Goal: Task Accomplishment & Management: Use online tool/utility

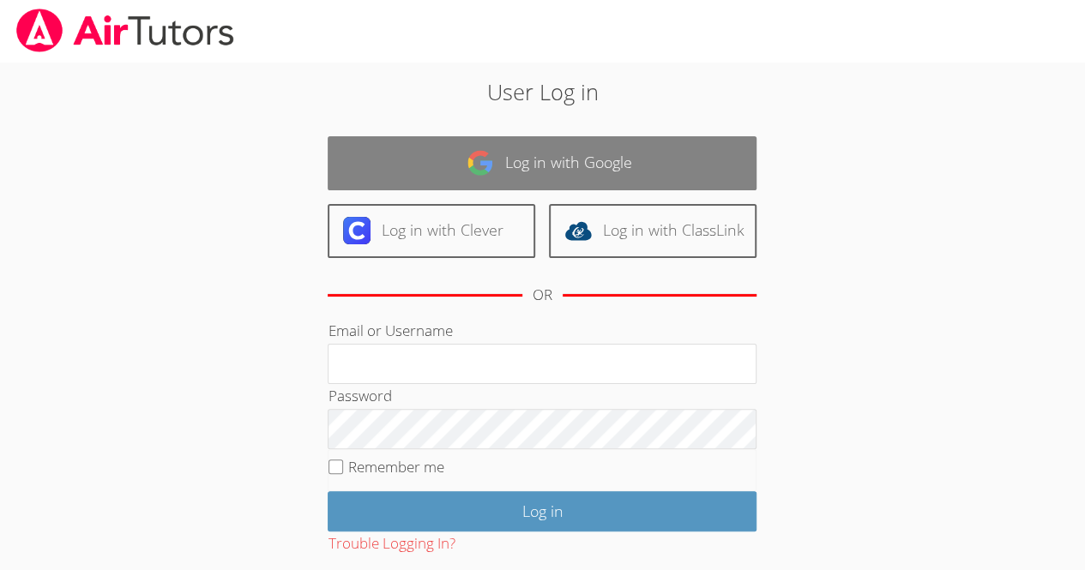
click at [543, 162] on link "Log in with Google" at bounding box center [542, 163] width 429 height 54
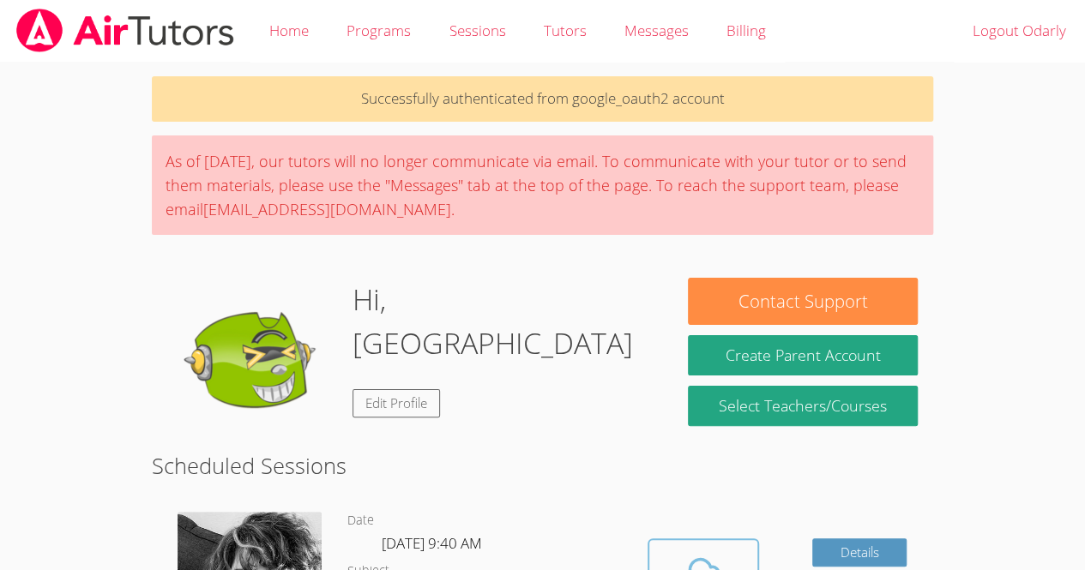
click at [710, 561] on icon at bounding box center [703, 575] width 48 height 48
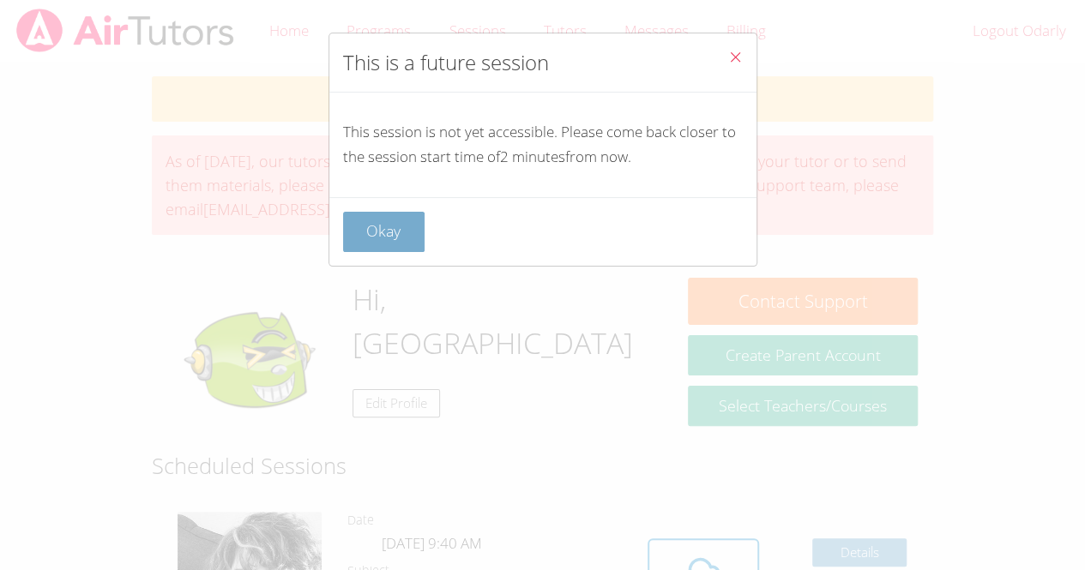
click at [417, 240] on button "Okay" at bounding box center [384, 232] width 82 height 40
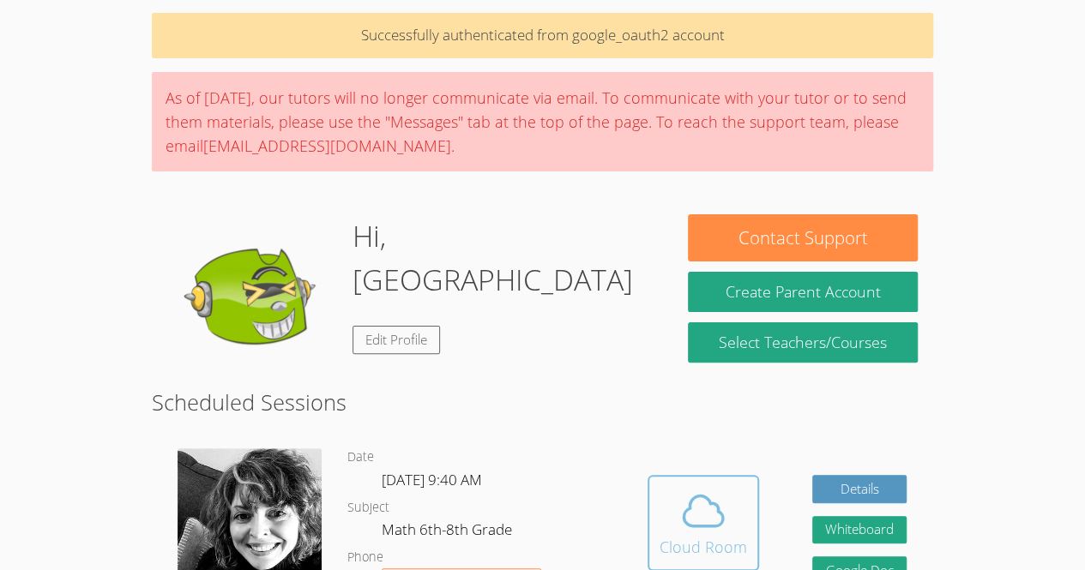
click at [648, 480] on button "Cloud Room" at bounding box center [704, 523] width 112 height 96
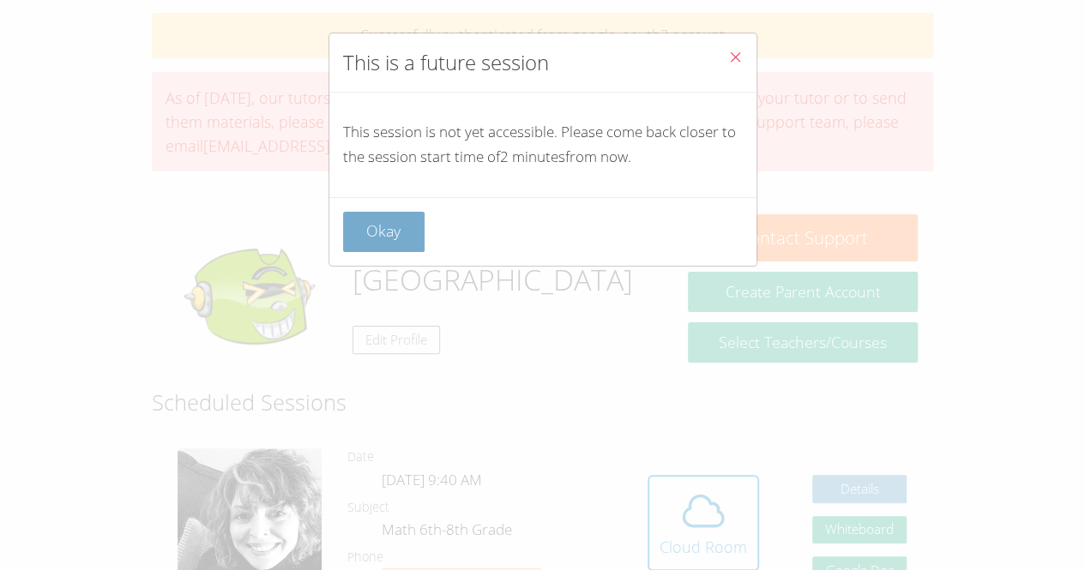
click at [401, 228] on button "Okay" at bounding box center [384, 232] width 82 height 40
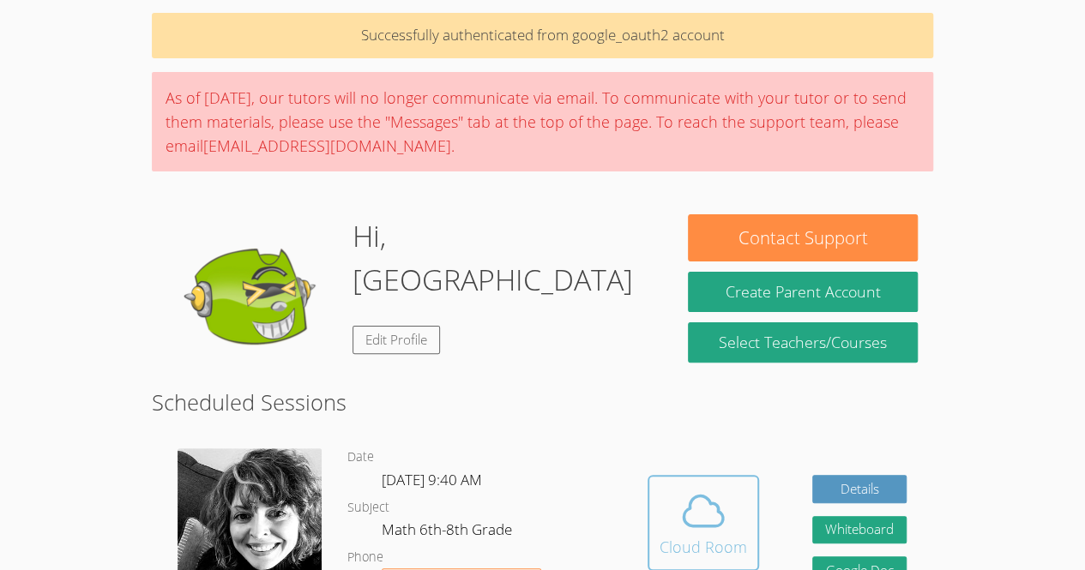
click at [715, 489] on icon at bounding box center [703, 511] width 48 height 48
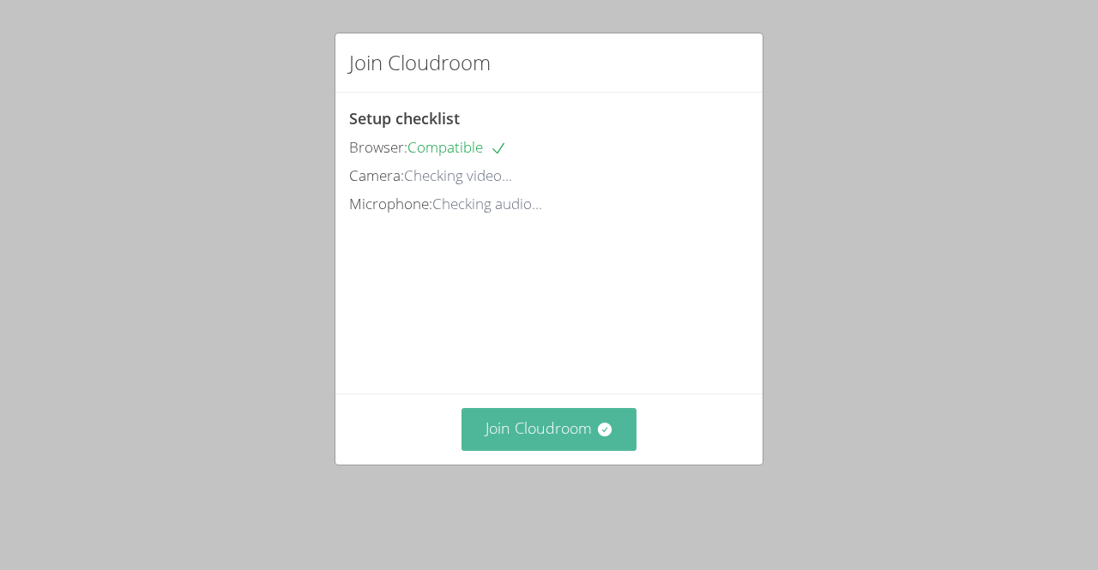
click at [544, 443] on button "Join Cloudroom" at bounding box center [549, 429] width 176 height 42
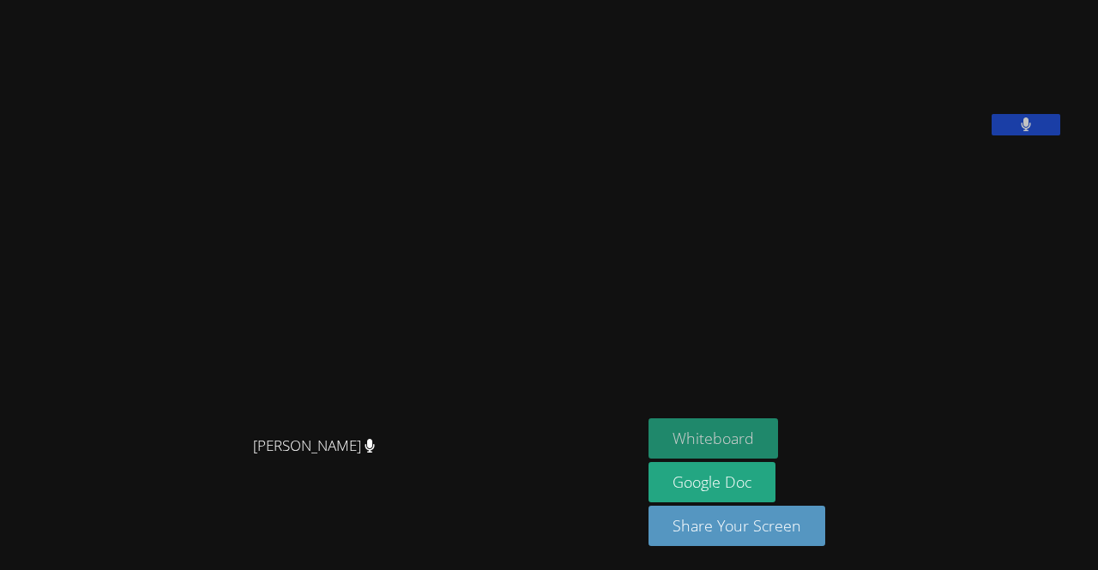
click at [751, 438] on button "Whiteboard" at bounding box center [713, 439] width 130 height 40
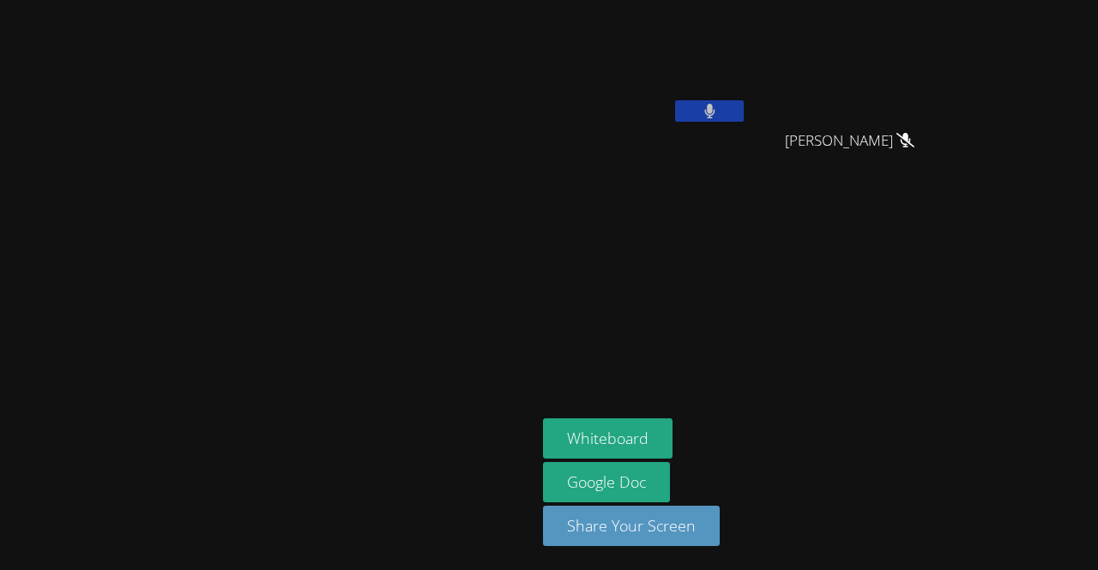
click at [744, 101] on button at bounding box center [709, 110] width 69 height 21
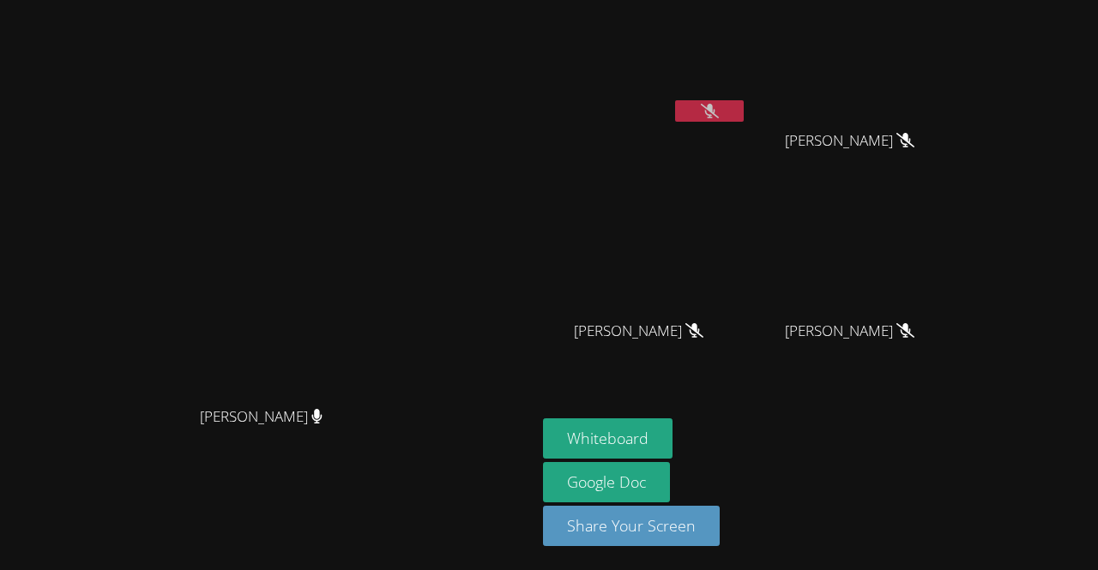
click at [747, 99] on video at bounding box center [645, 64] width 204 height 115
click at [719, 104] on icon at bounding box center [710, 111] width 18 height 15
click at [747, 103] on video at bounding box center [645, 64] width 204 height 115
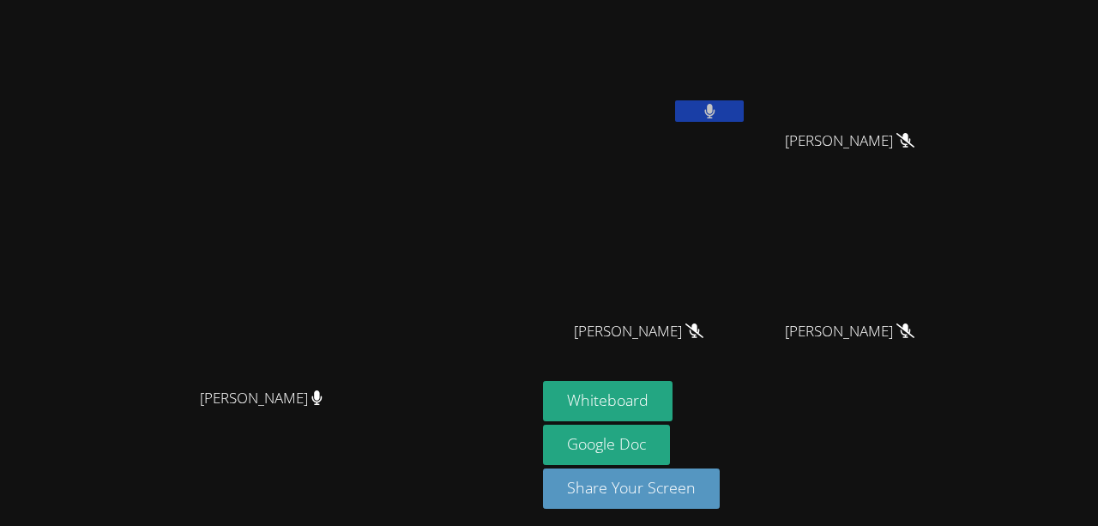
click at [397, 294] on video at bounding box center [268, 232] width 257 height 294
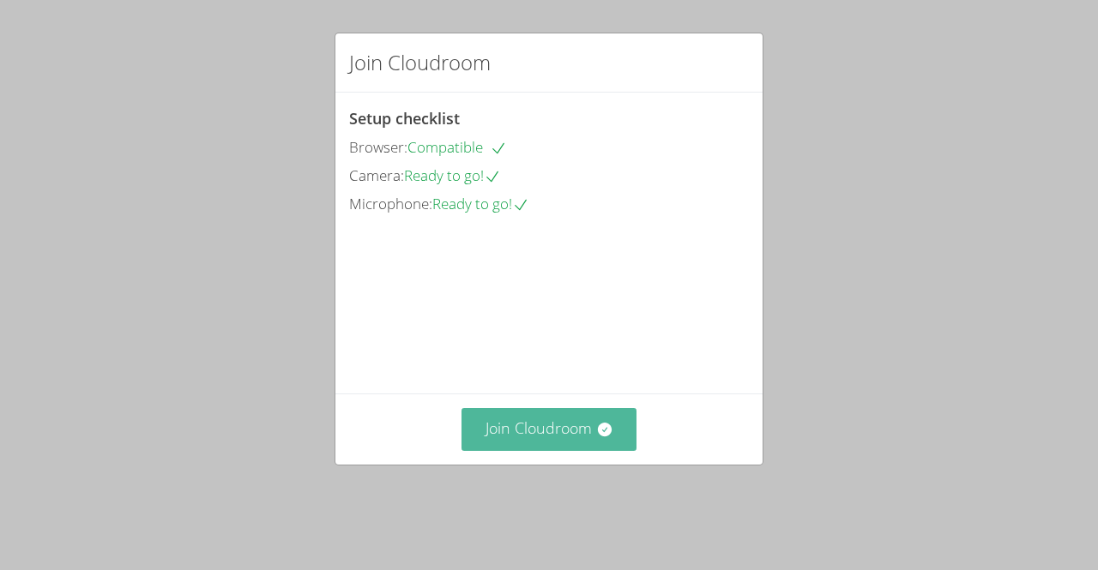
click at [538, 447] on button "Join Cloudroom" at bounding box center [549, 429] width 176 height 42
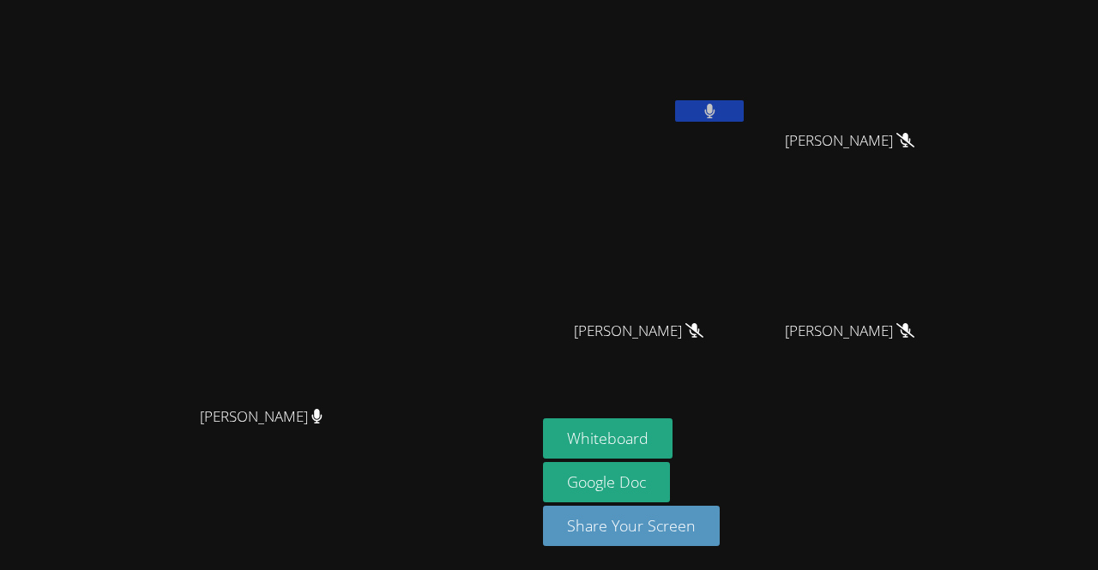
click at [715, 117] on icon at bounding box center [709, 111] width 11 height 15
click at [719, 111] on icon at bounding box center [710, 111] width 18 height 15
click at [744, 107] on button at bounding box center [709, 110] width 69 height 21
click at [744, 110] on button at bounding box center [709, 110] width 69 height 21
click at [744, 105] on button at bounding box center [709, 110] width 69 height 21
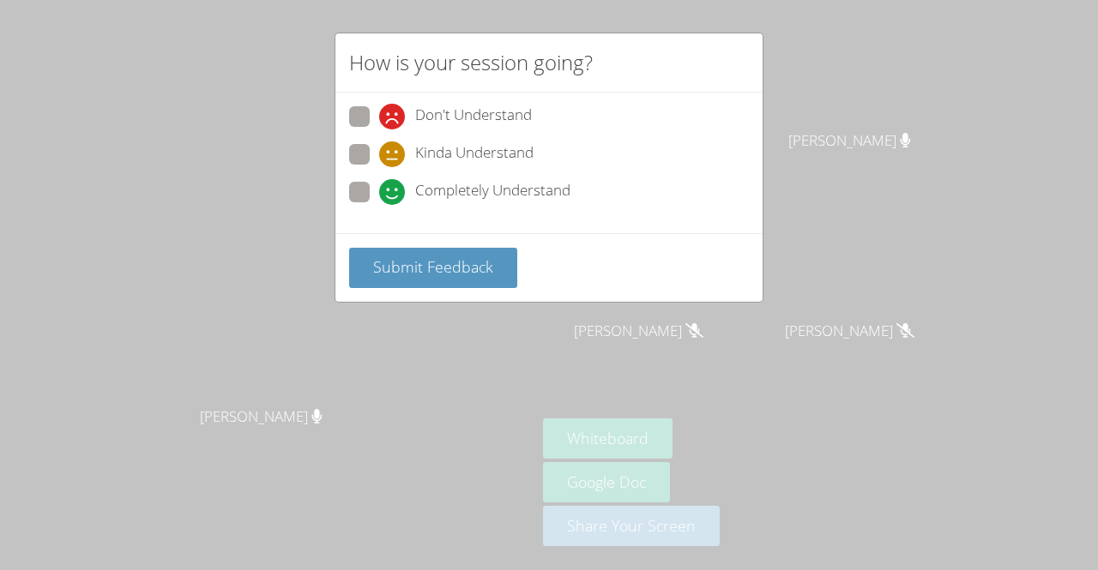
click at [390, 193] on icon at bounding box center [392, 192] width 26 height 26
click at [390, 193] on input "Completely Understand" at bounding box center [386, 189] width 15 height 15
radio input "true"
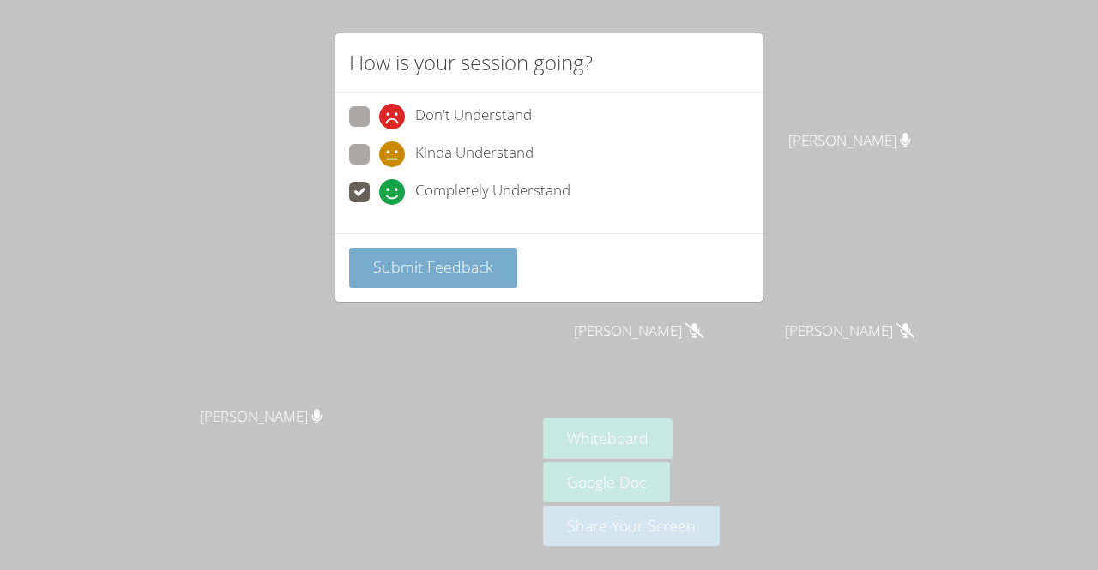
click at [395, 256] on span "Submit Feedback" at bounding box center [433, 266] width 120 height 21
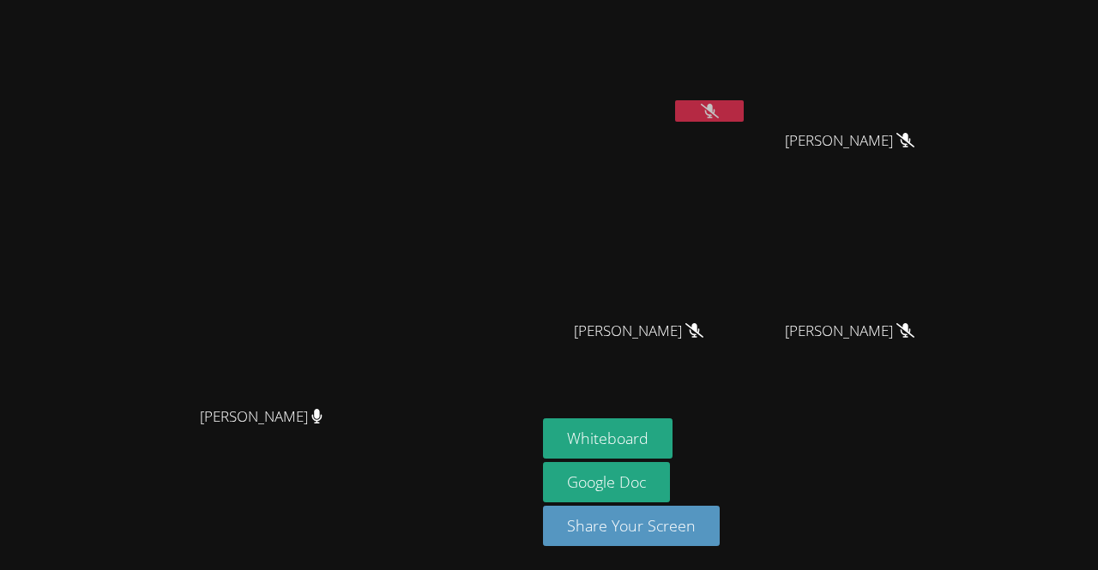
click at [744, 112] on button at bounding box center [709, 110] width 69 height 21
